Goal: Obtain resource: Obtain resource

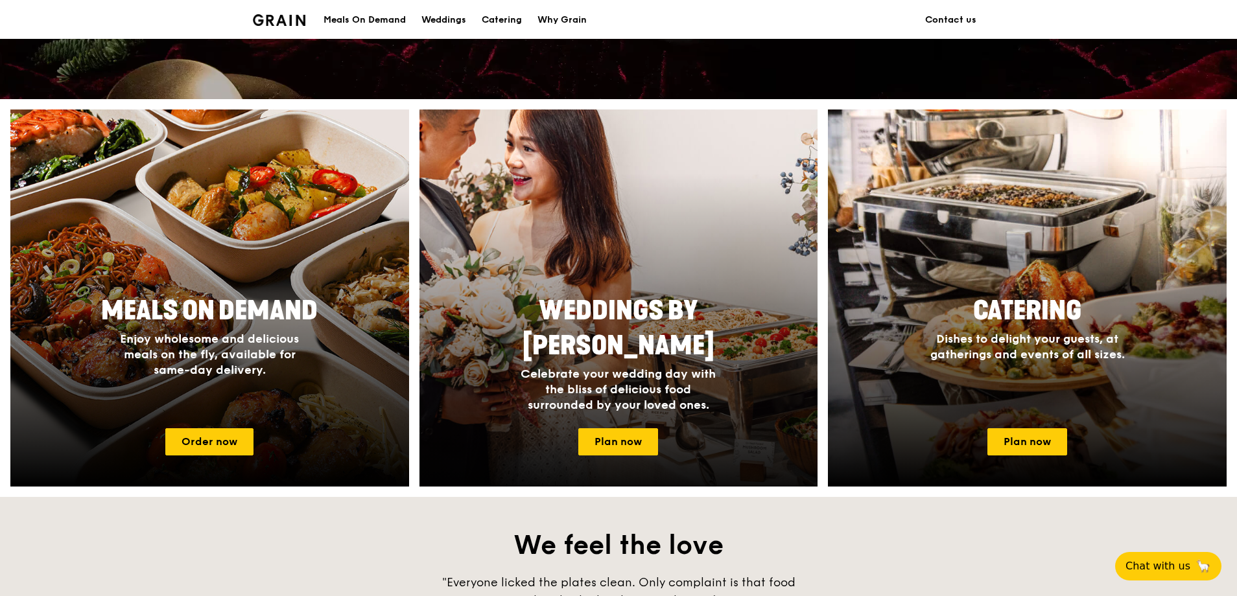
scroll to position [454, 0]
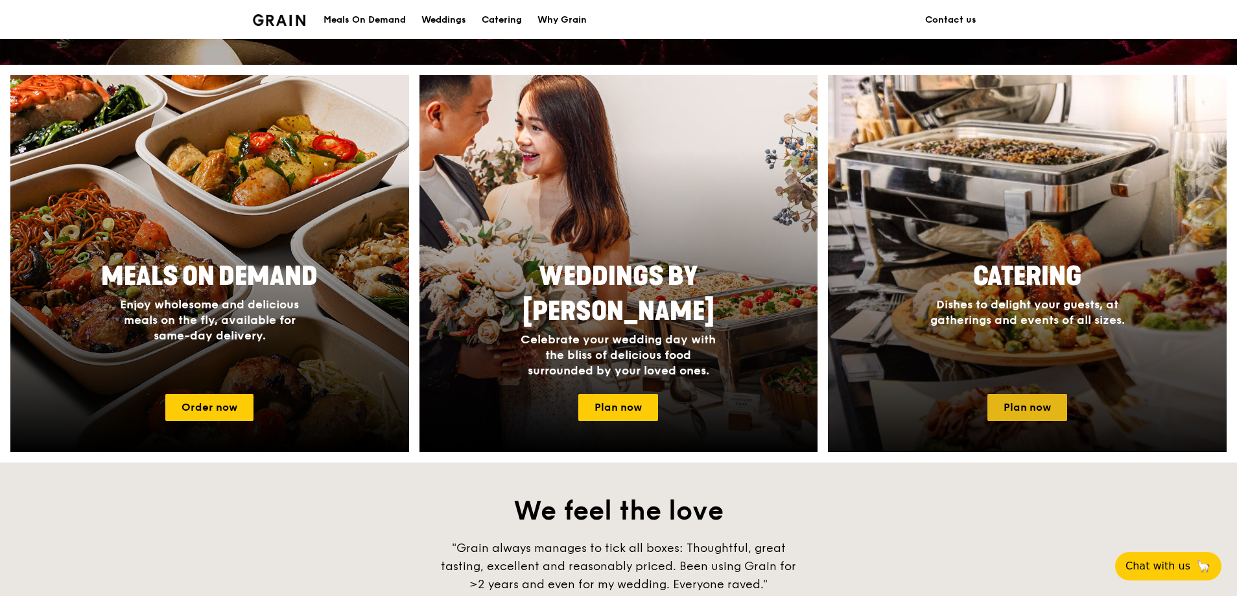
click at [1003, 402] on link "Plan now" at bounding box center [1027, 407] width 80 height 27
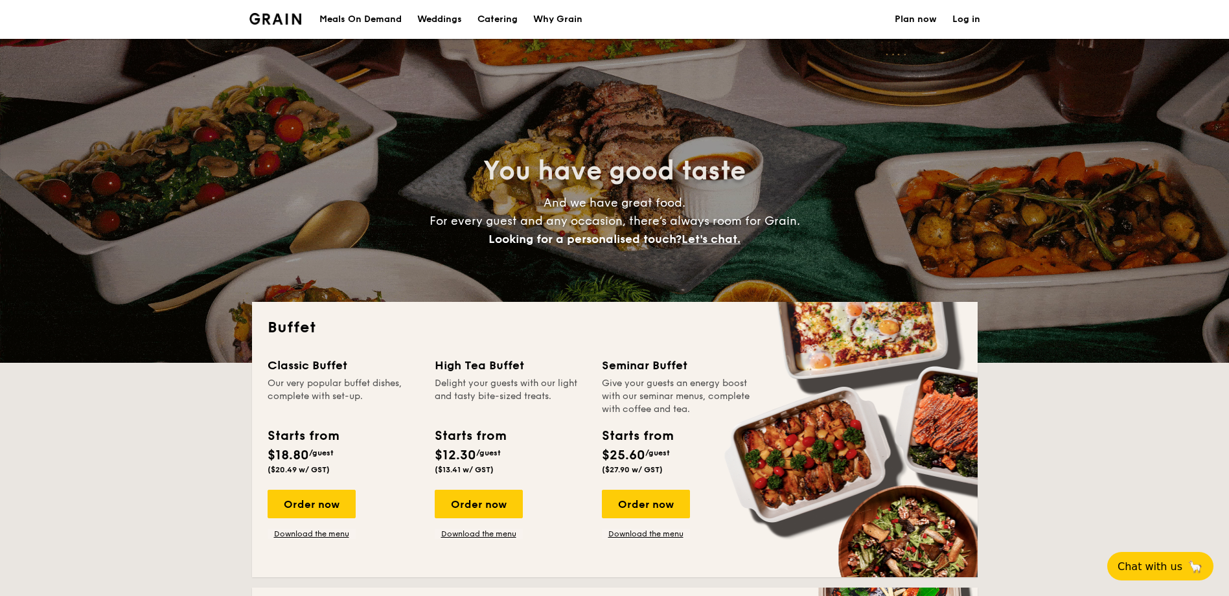
select select
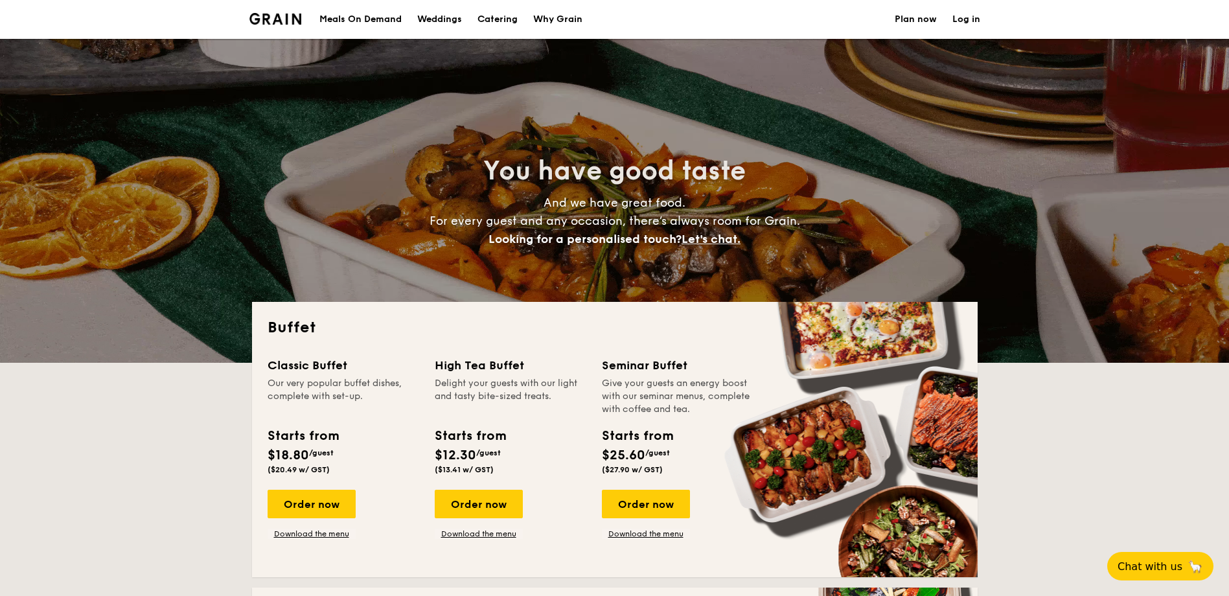
scroll to position [65, 0]
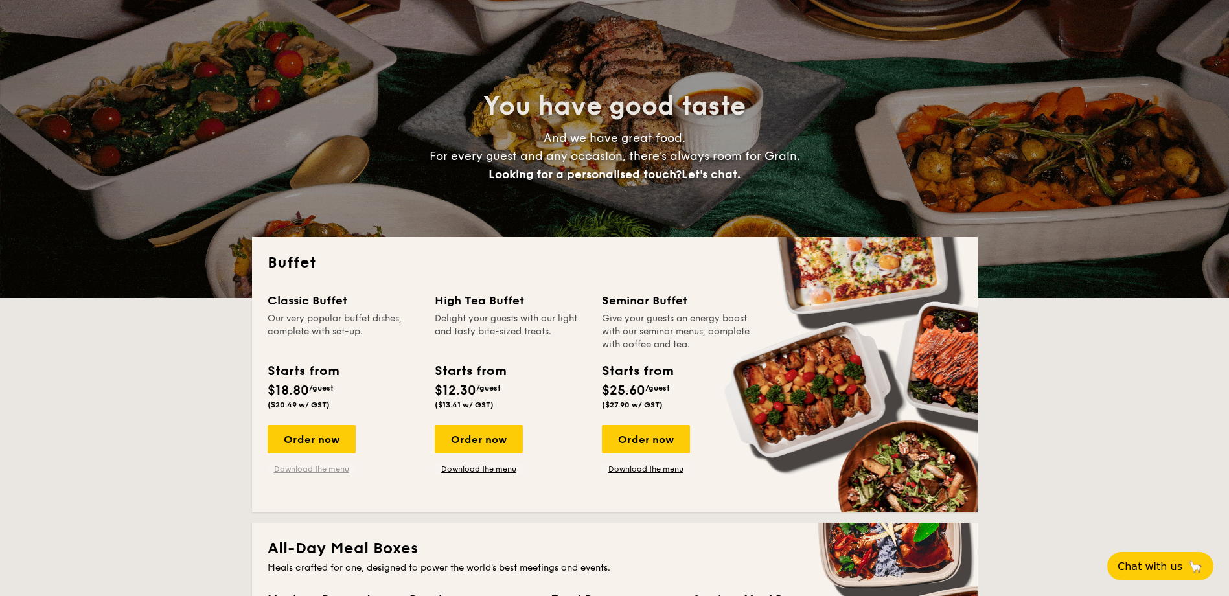
click at [305, 471] on link "Download the menu" at bounding box center [312, 469] width 88 height 10
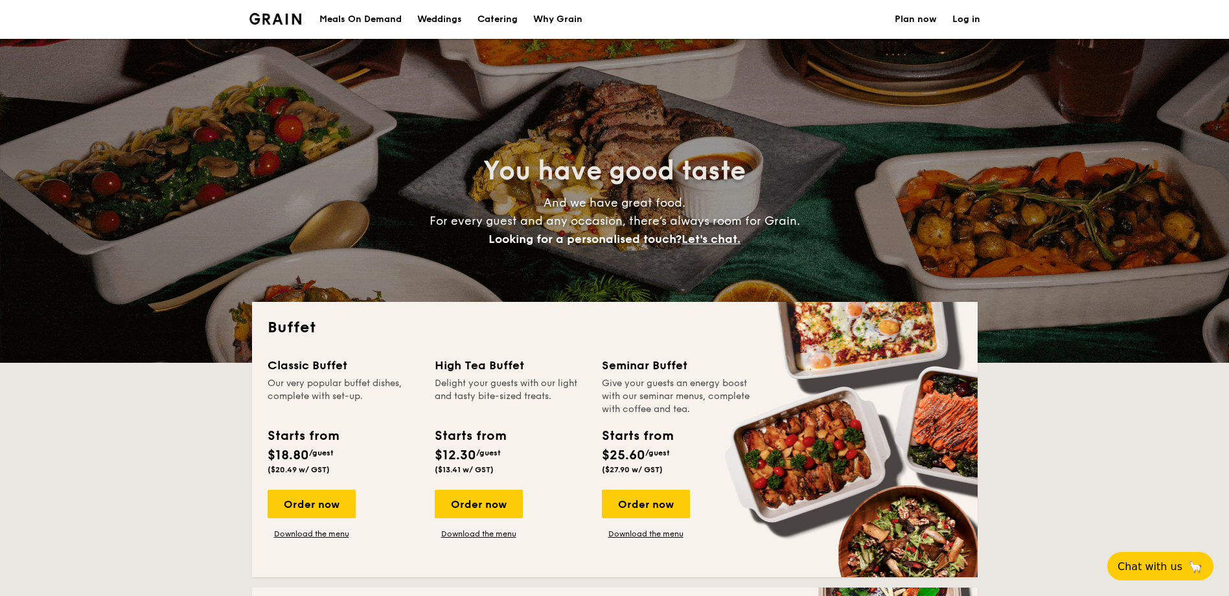
select select
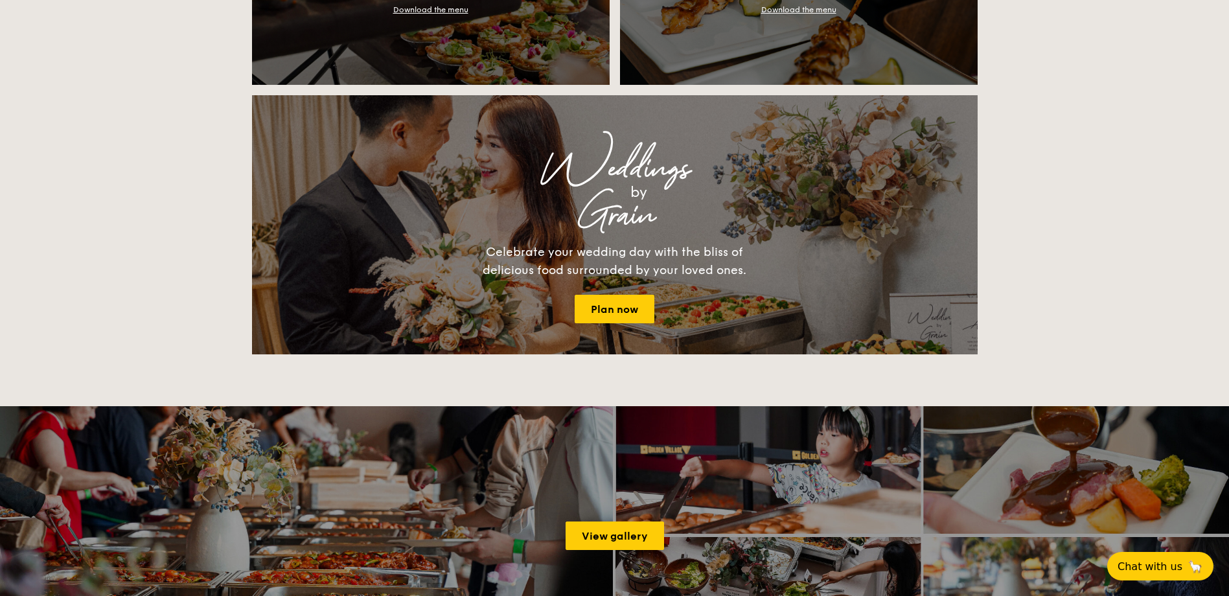
scroll to position [1610, 0]
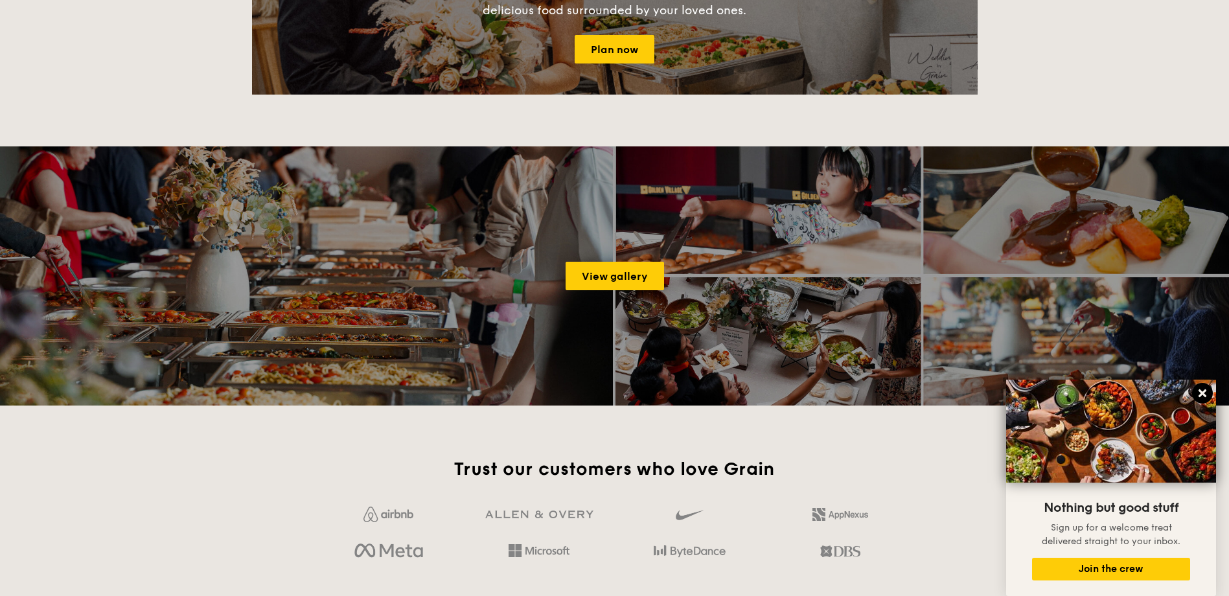
click at [1198, 394] on icon at bounding box center [1203, 394] width 12 height 12
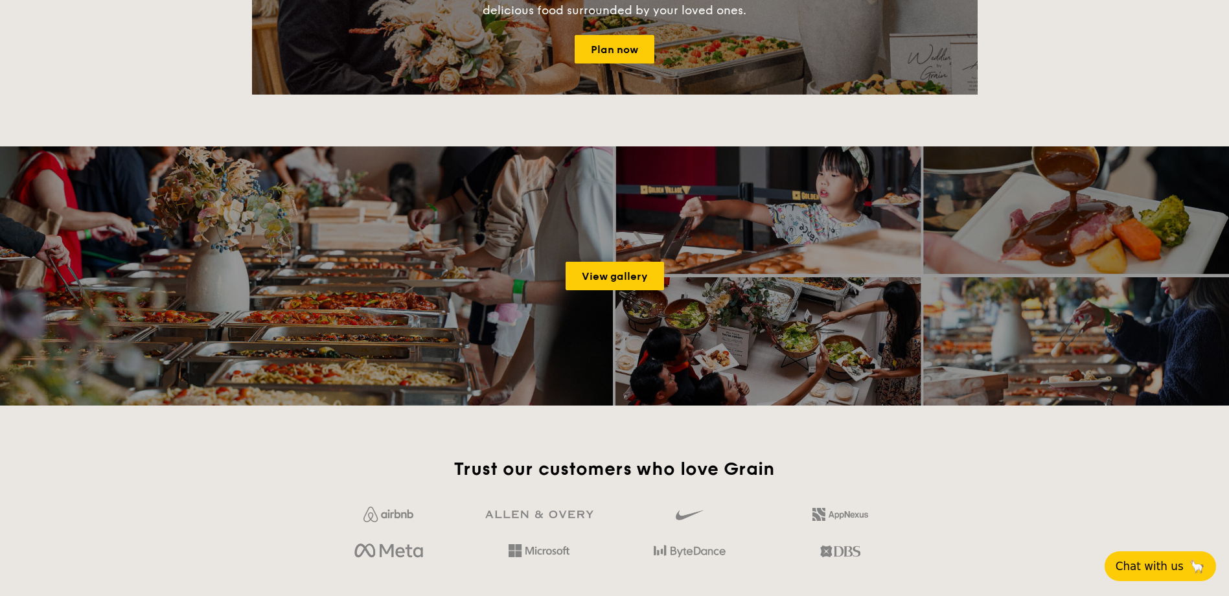
click at [1192, 569] on span "🦙" at bounding box center [1197, 567] width 16 height 16
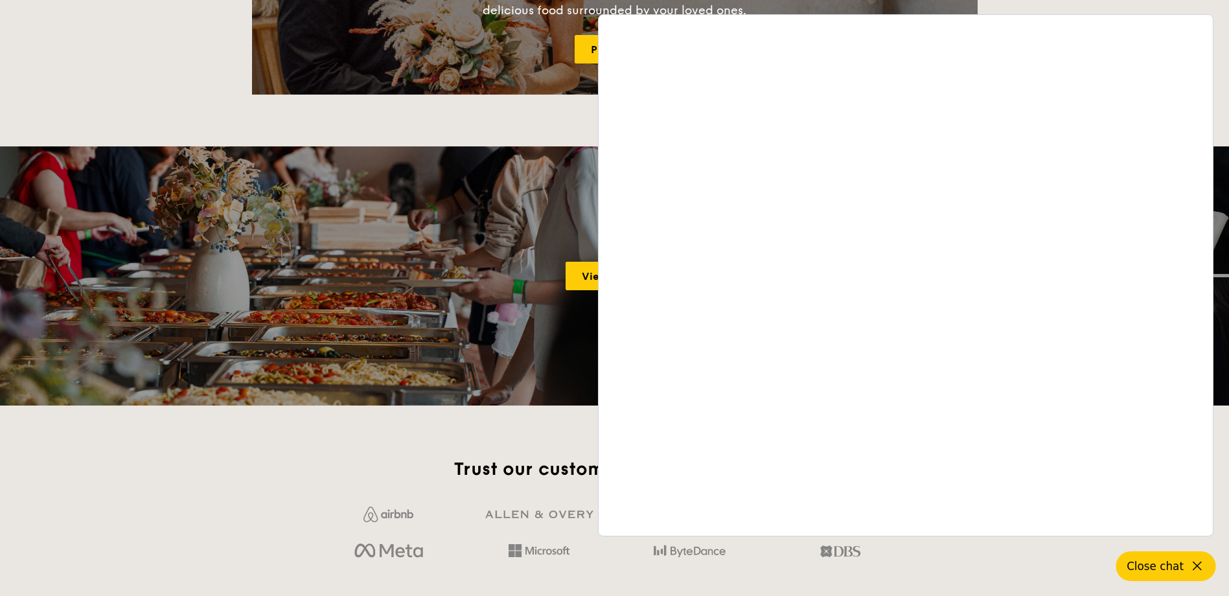
click at [1201, 566] on icon at bounding box center [1198, 567] width 16 height 16
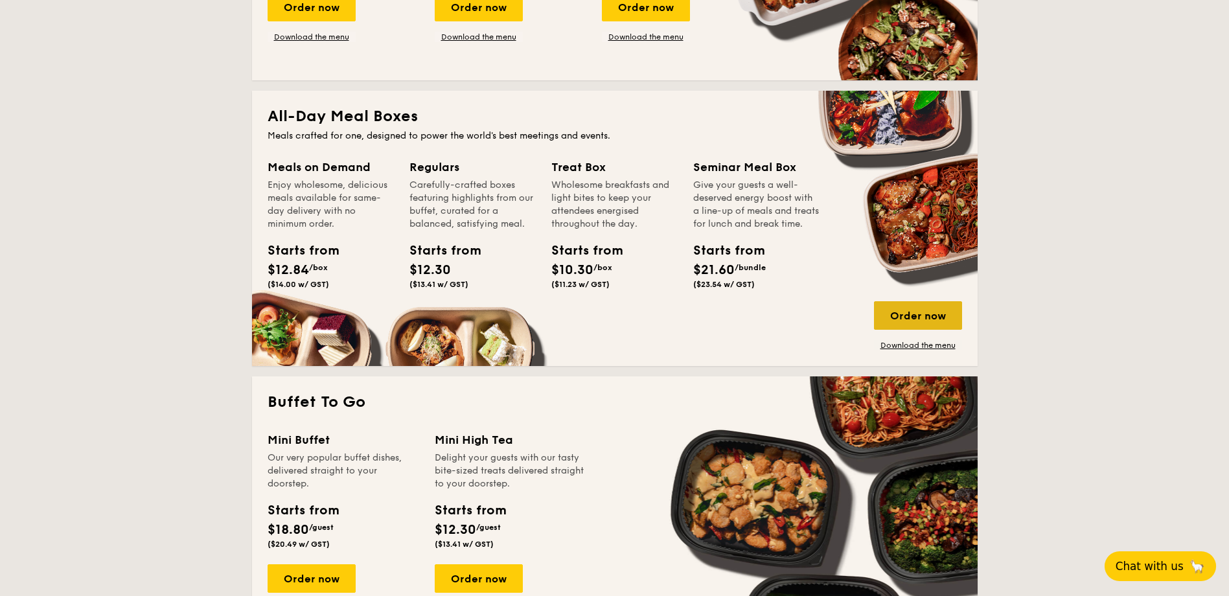
scroll to position [518, 0]
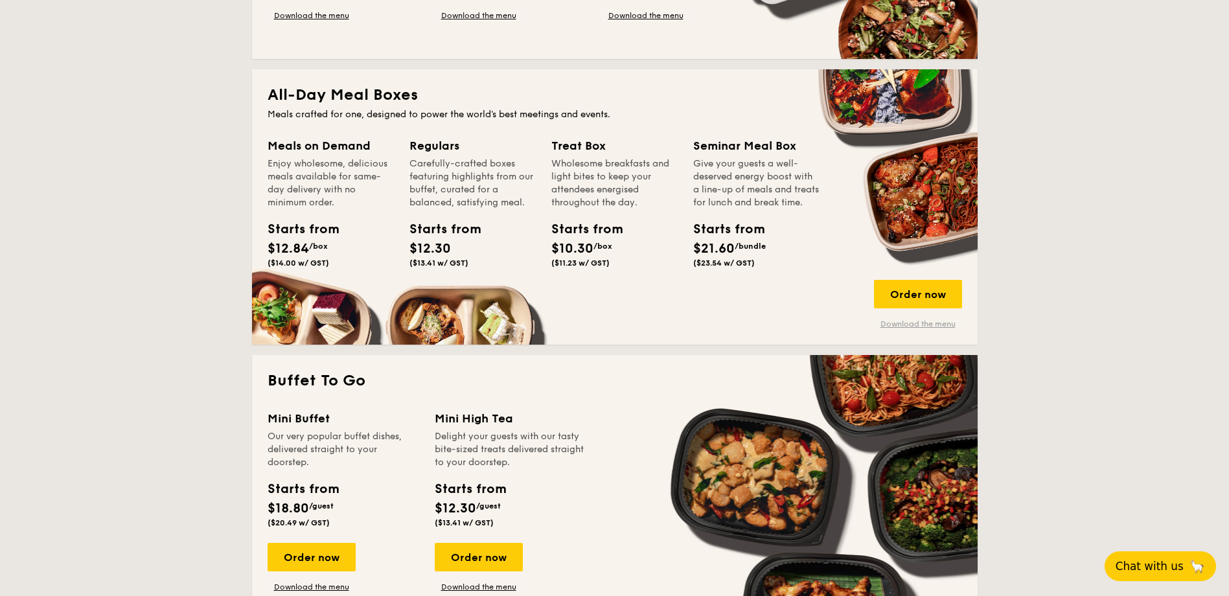
click at [894, 323] on link "Download the menu" at bounding box center [918, 324] width 88 height 10
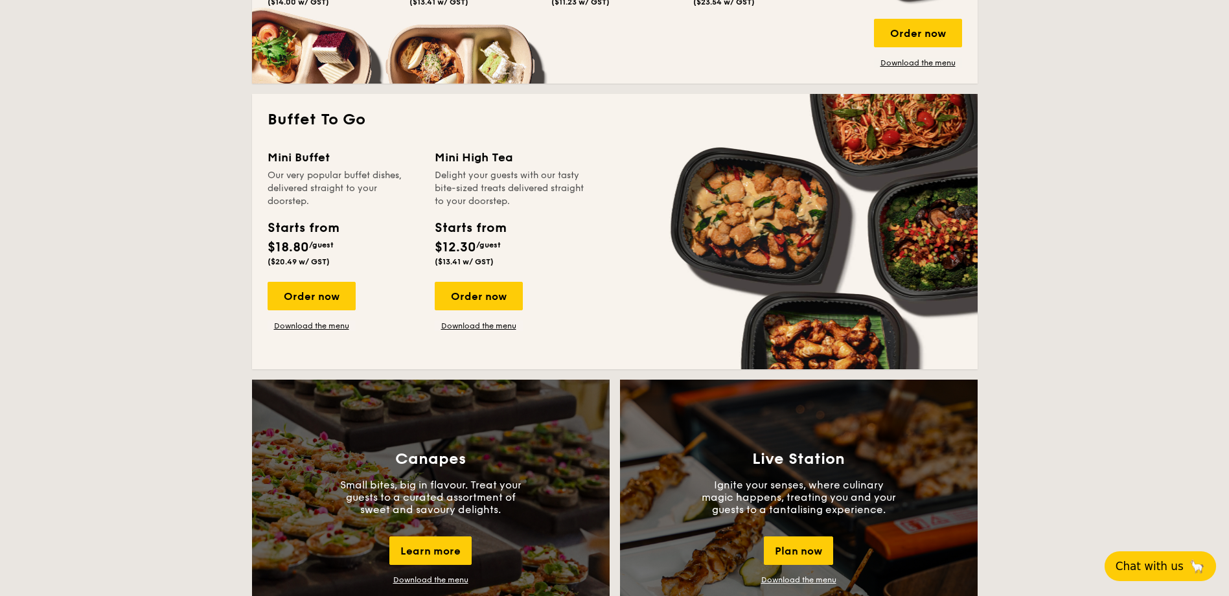
scroll to position [778, 0]
